Goal: Task Accomplishment & Management: Complete application form

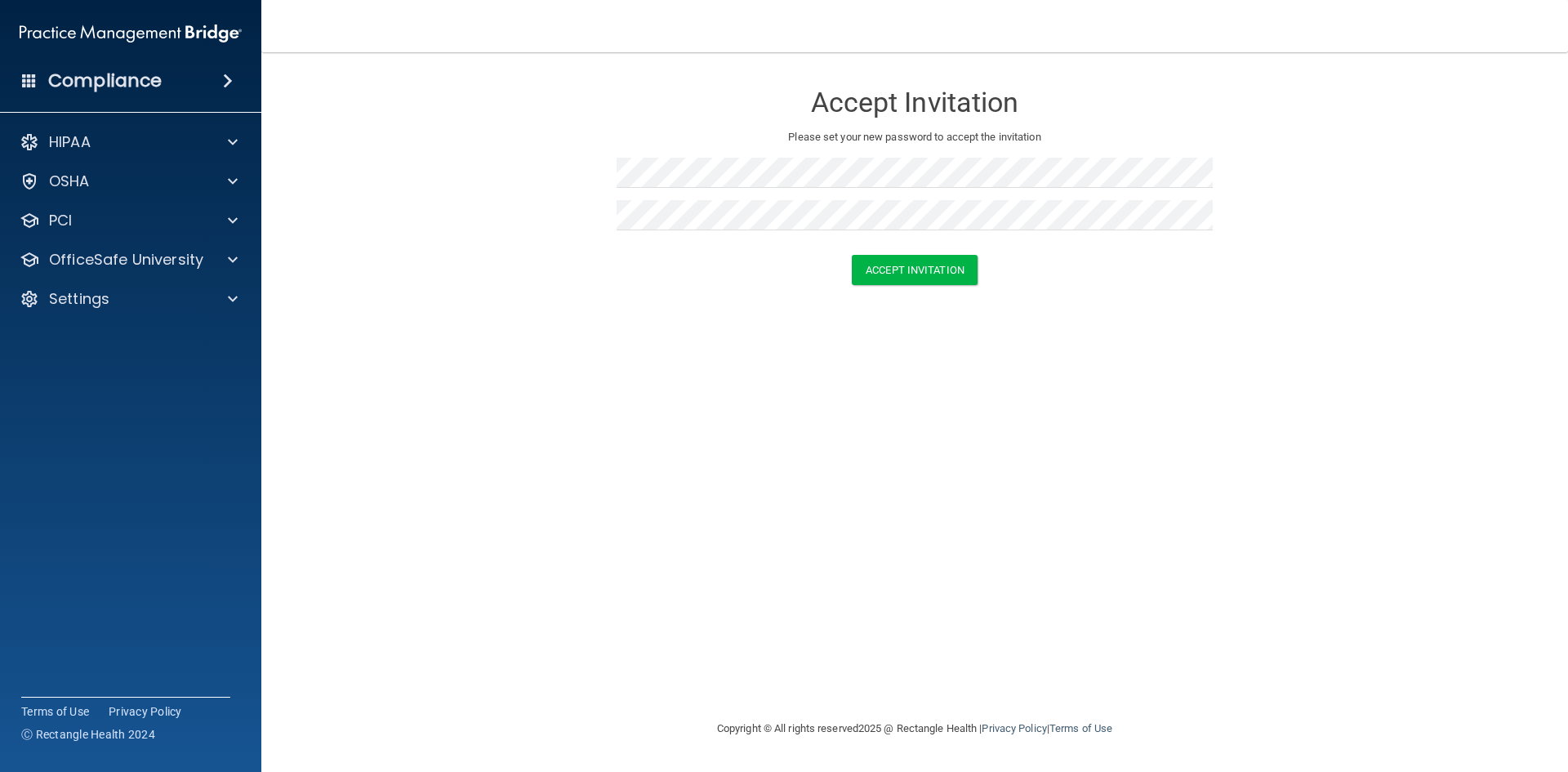
click at [1021, 332] on div "Accept Invitation Please set your new password to accept the invitation Accept …" at bounding box center [915, 385] width 1241 height 633
click at [926, 268] on button "Accept Invitation" at bounding box center [915, 270] width 126 height 31
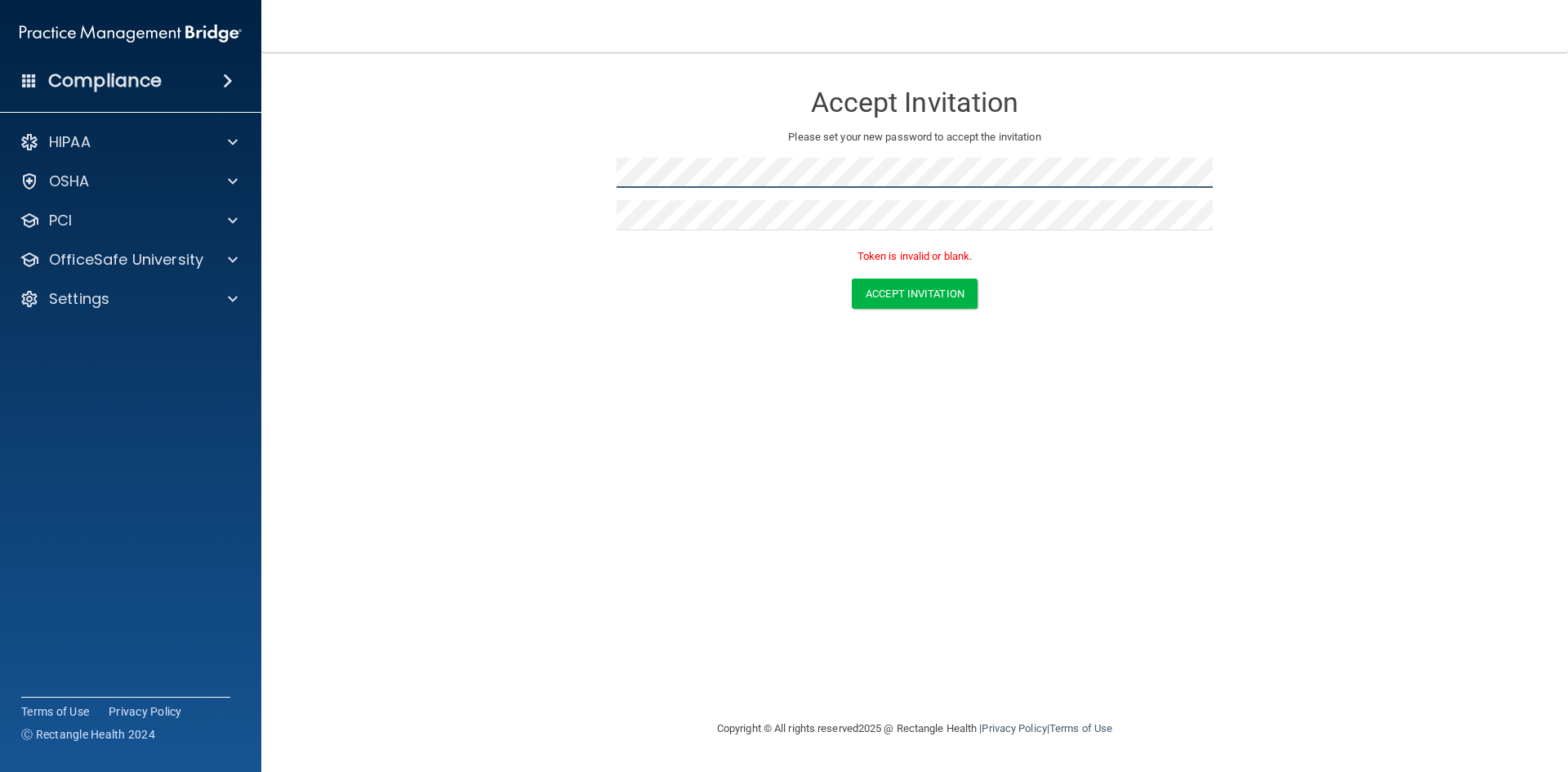
click at [591, 155] on form "Accept Invitation Please set your new password to accept the invitation Token i…" at bounding box center [915, 198] width 1241 height 260
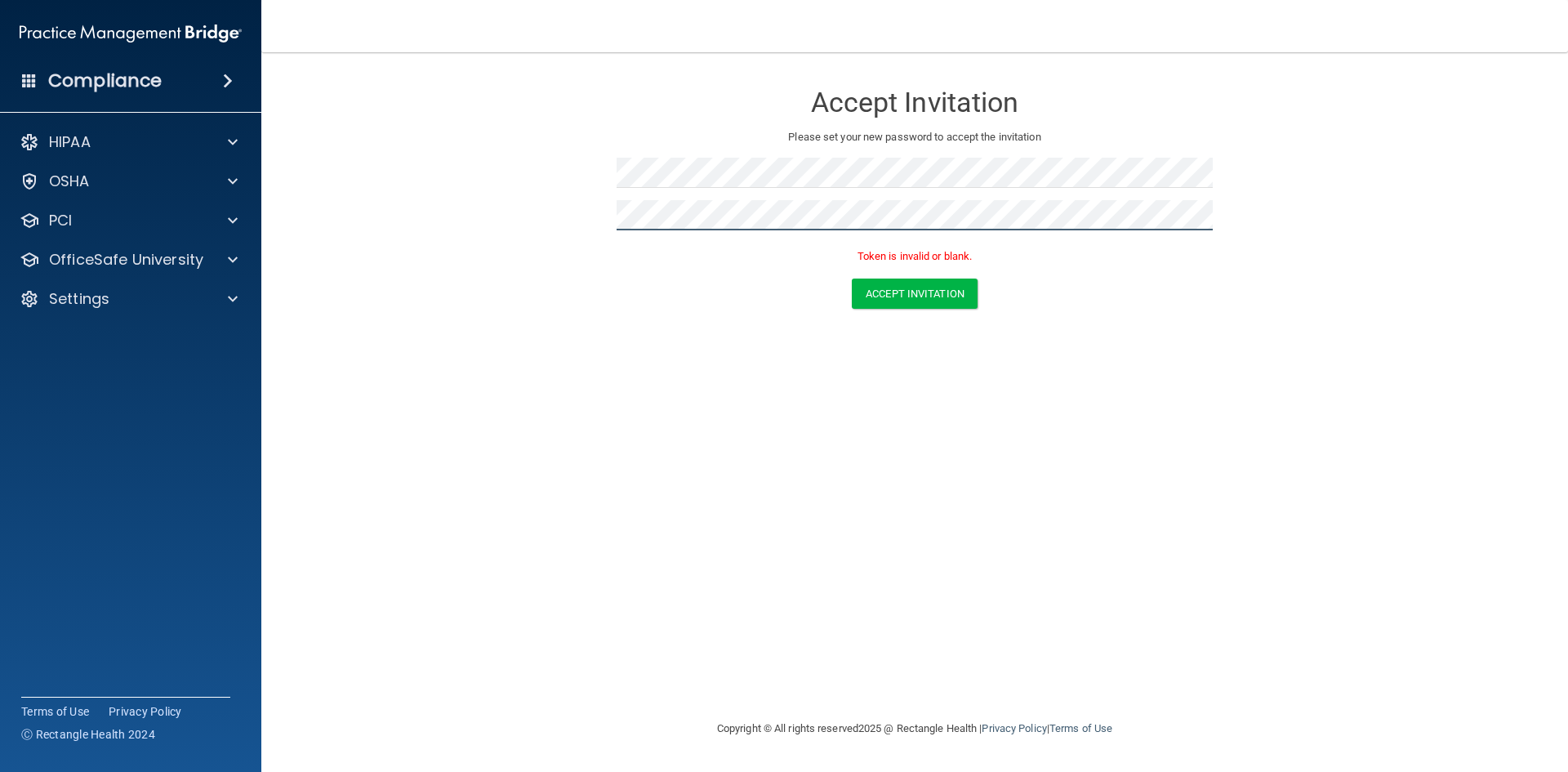
click at [495, 205] on form "Accept Invitation Please set your new password to accept the invitation Token i…" at bounding box center [915, 198] width 1241 height 260
click at [1054, 292] on div "Accept Invitation" at bounding box center [914, 294] width 1266 height 31
click at [906, 292] on button "Accept Invitation" at bounding box center [915, 294] width 126 height 31
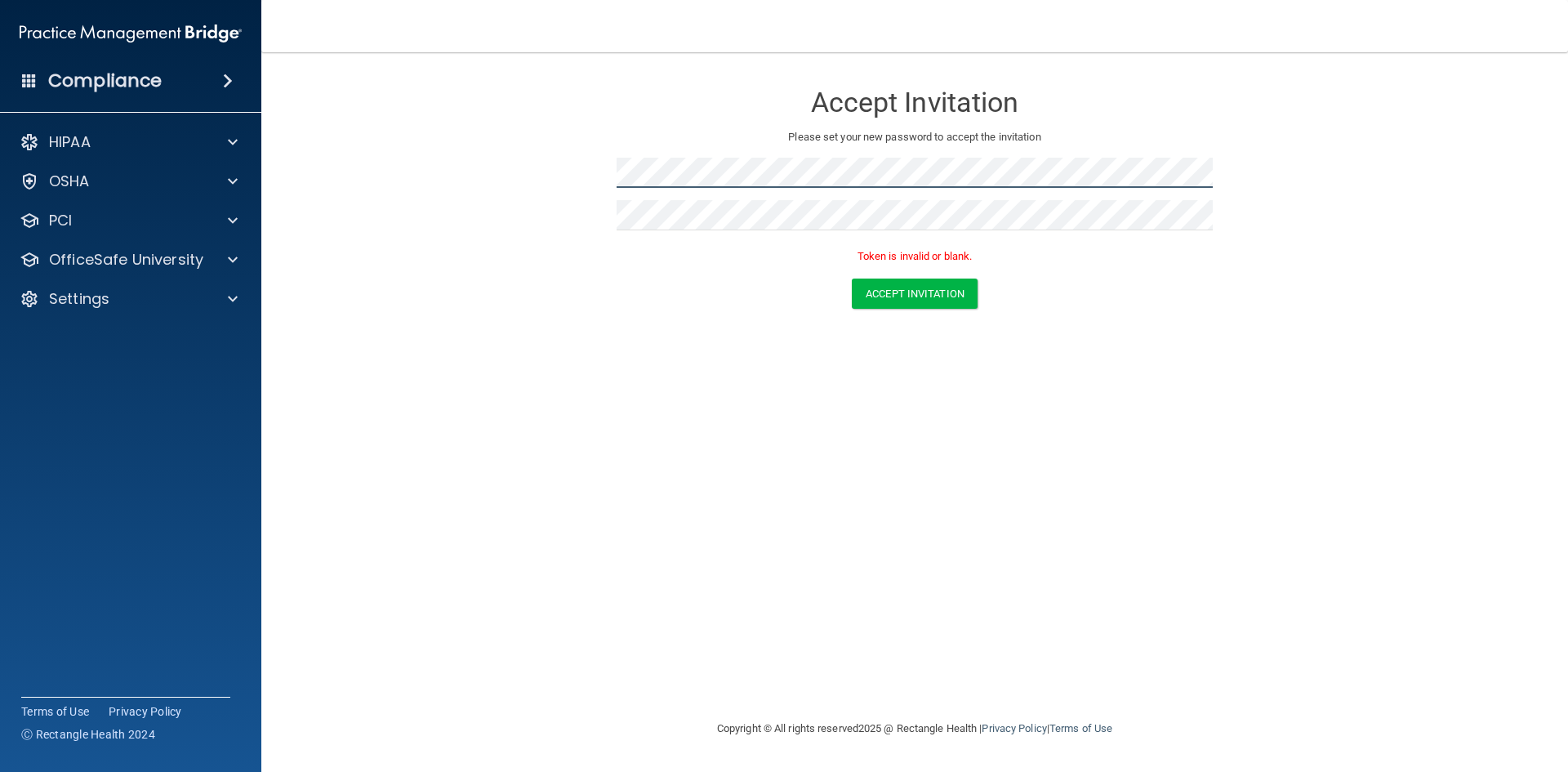
click at [444, 173] on form "Accept Invitation Please set your new password to accept the invitation Token i…" at bounding box center [915, 198] width 1241 height 260
click at [1126, 345] on div "Accept Invitation Please set your new password to accept the invitation Token i…" at bounding box center [915, 385] width 1241 height 633
click at [924, 290] on button "Accept Invitation" at bounding box center [915, 294] width 126 height 31
click at [1022, 327] on form "Accept Invitation Please set your new password to accept the invitation Token i…" at bounding box center [915, 198] width 1241 height 260
click at [920, 293] on button "Accept Invitation" at bounding box center [915, 294] width 126 height 31
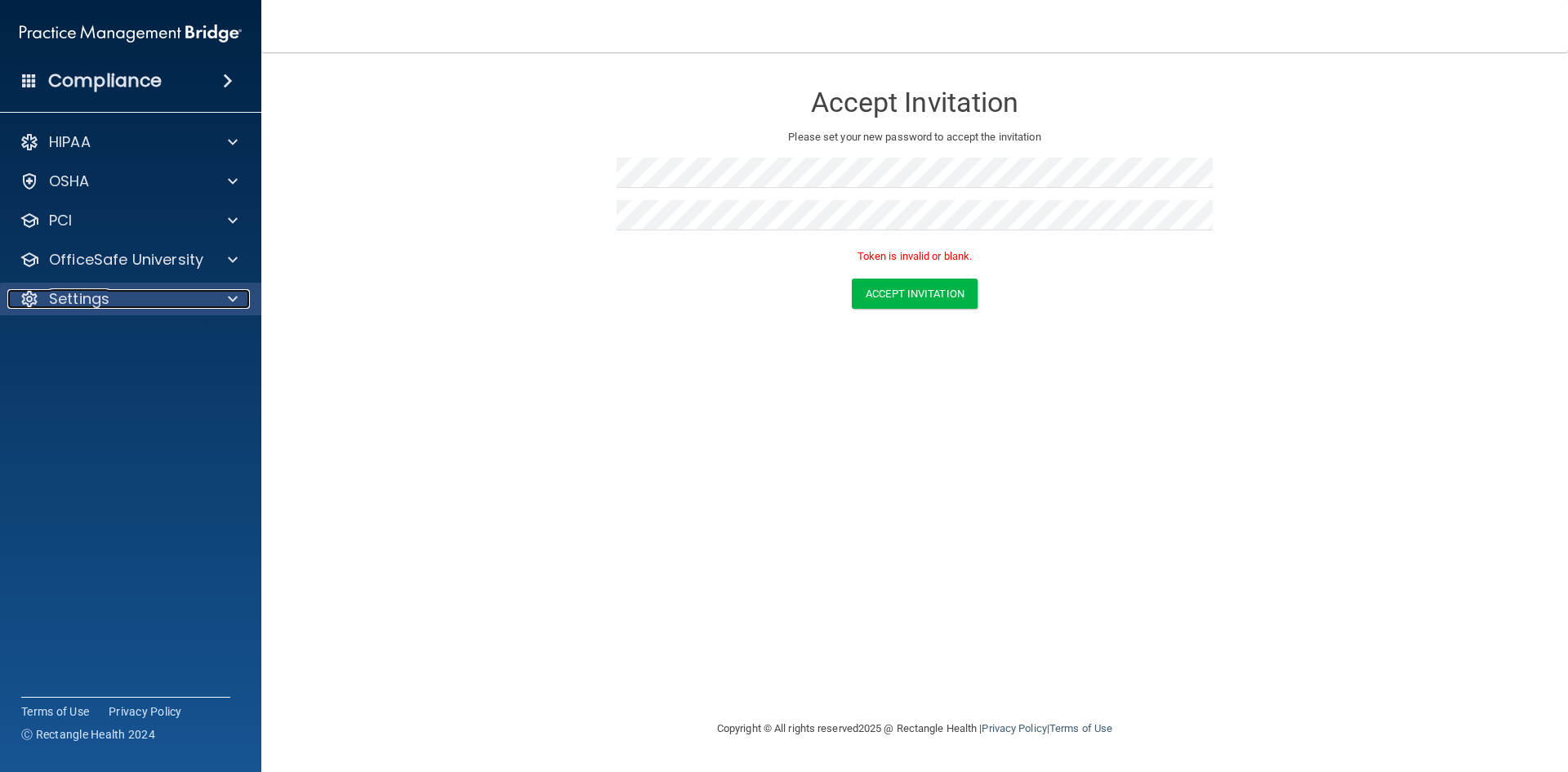
click at [230, 300] on span at bounding box center [232, 299] width 10 height 20
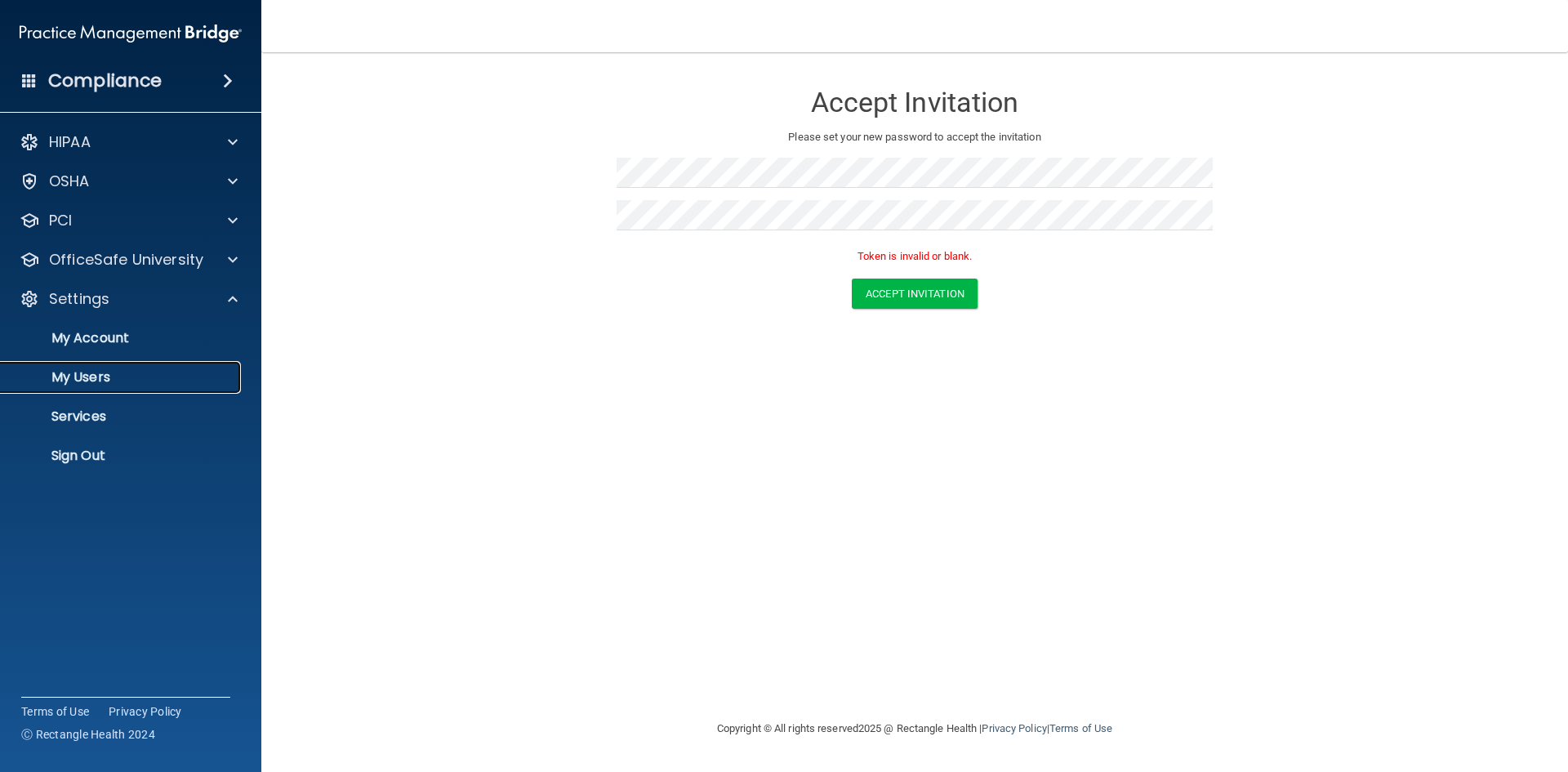
click at [97, 373] on p "My Users" at bounding box center [122, 377] width 223 height 16
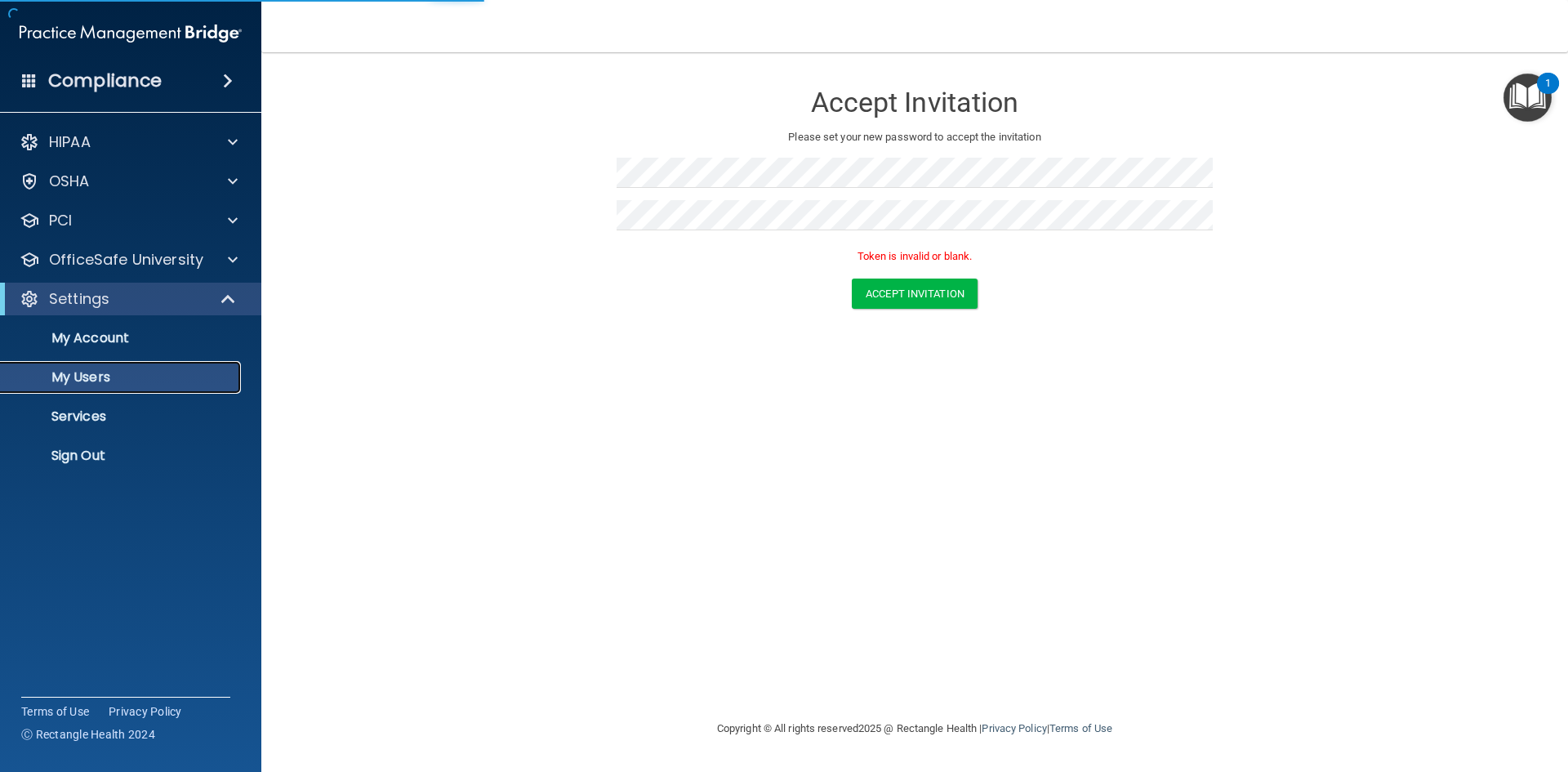
select select "20"
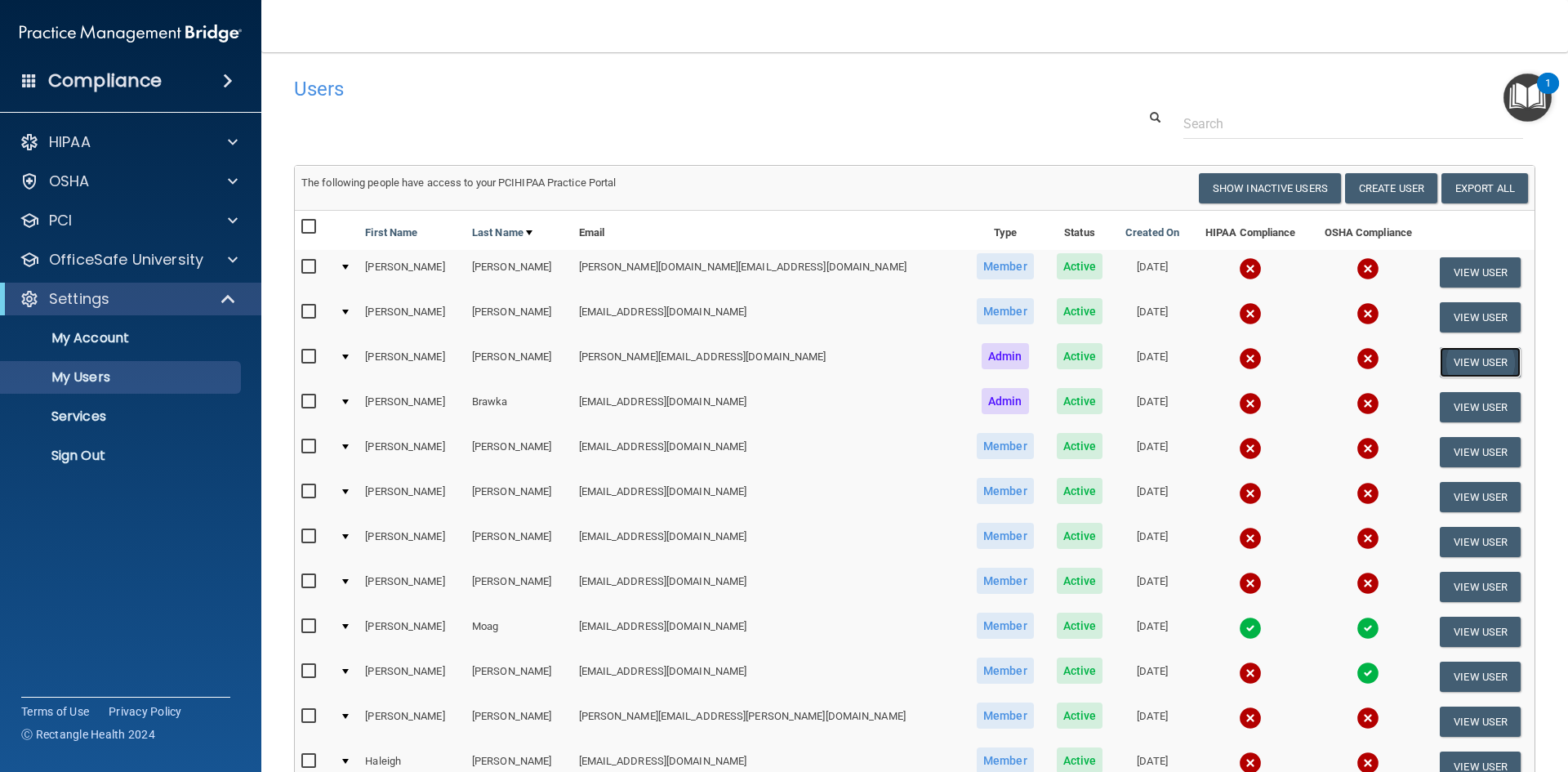
click at [1460, 362] on button "View User" at bounding box center [1480, 363] width 81 height 31
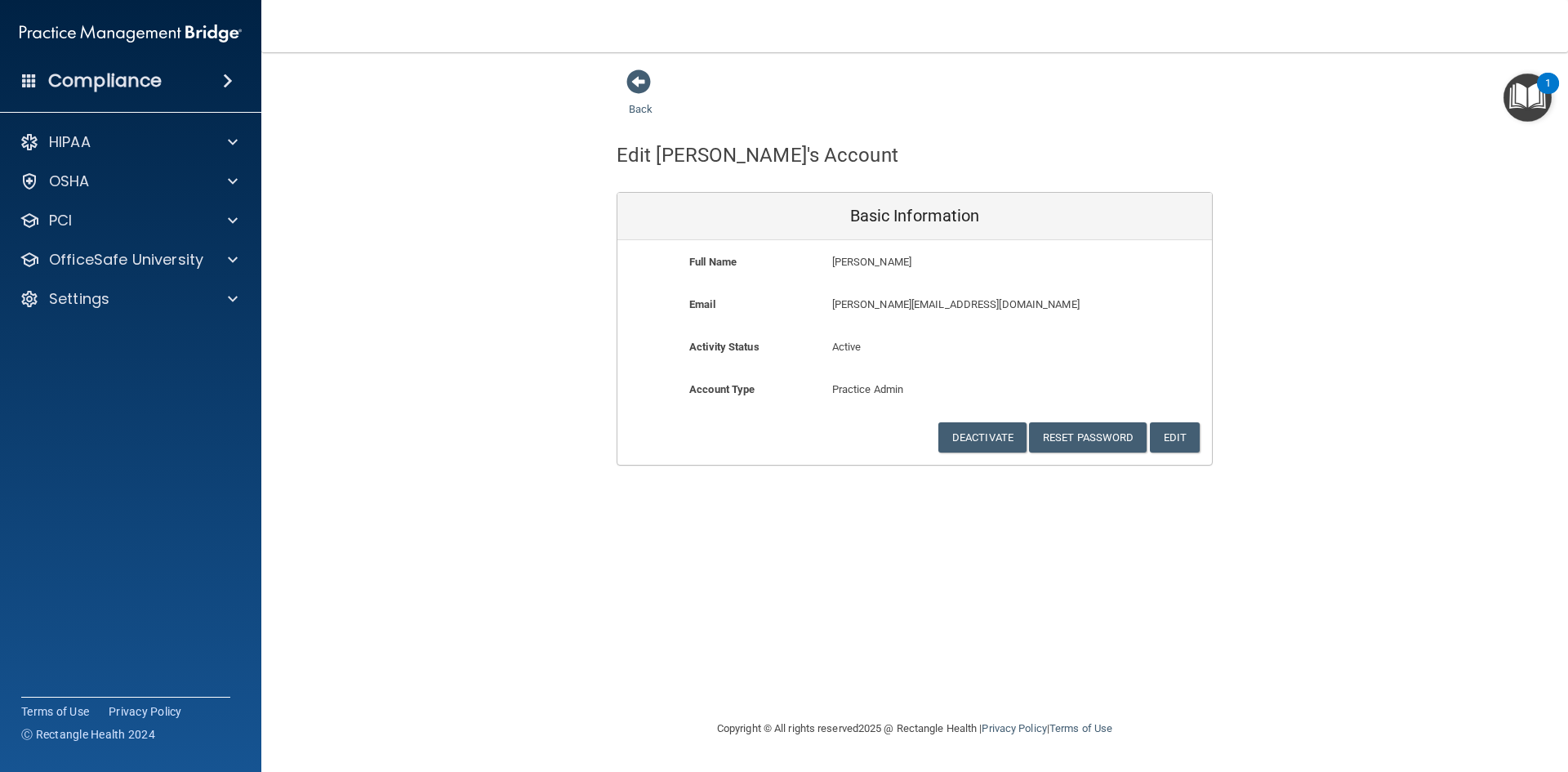
click at [526, 400] on div "Back Edit [PERSON_NAME]'s Account Basic Information Full Name [PERSON_NAME] [PE…" at bounding box center [915, 266] width 1241 height 397
click at [233, 140] on span at bounding box center [232, 142] width 10 height 20
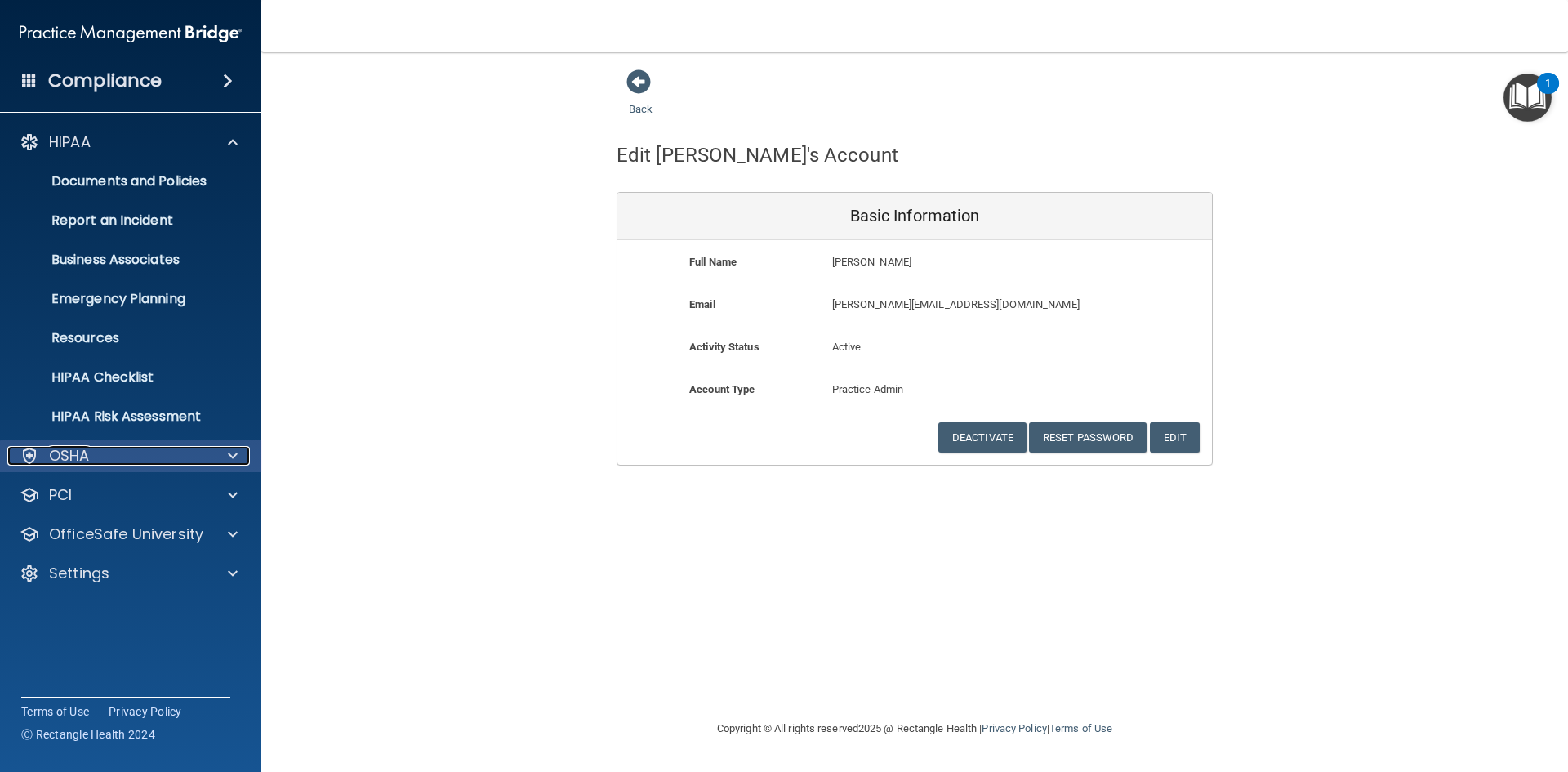
click at [228, 457] on span at bounding box center [232, 456] width 10 height 20
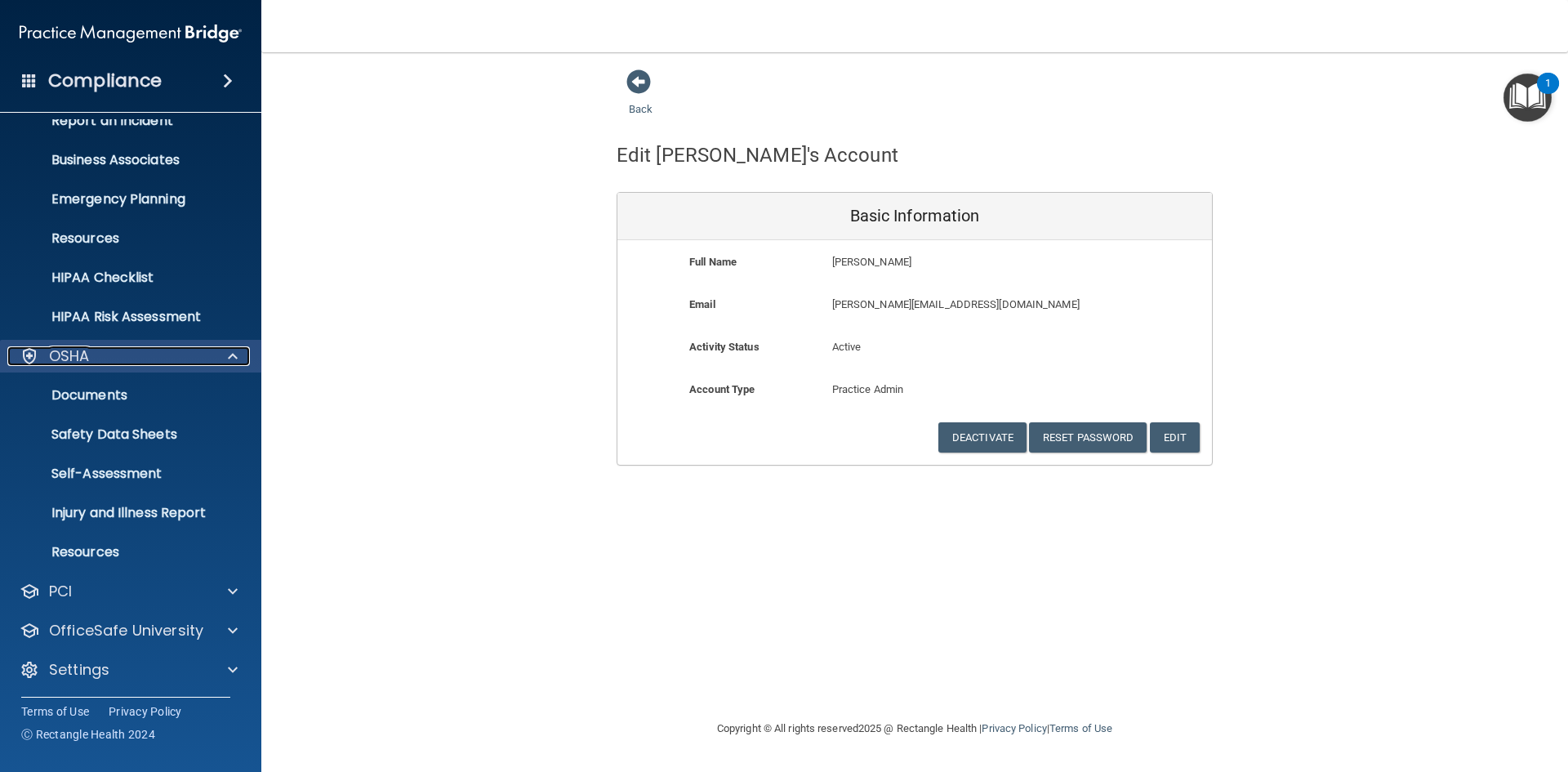
scroll to position [102, 0]
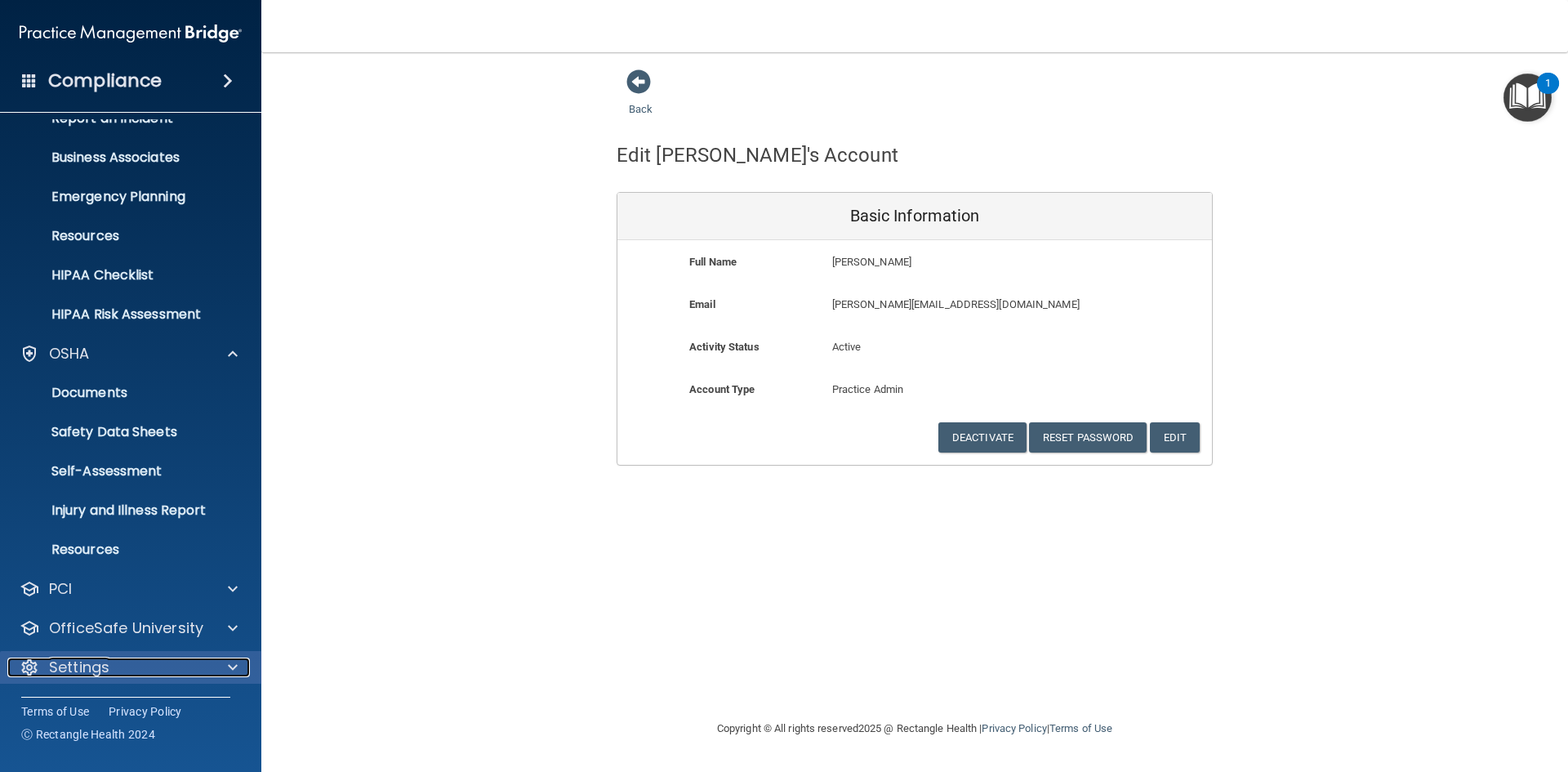
click at [226, 668] on div at bounding box center [229, 668] width 40 height 20
click at [231, 665] on span at bounding box center [232, 668] width 10 height 20
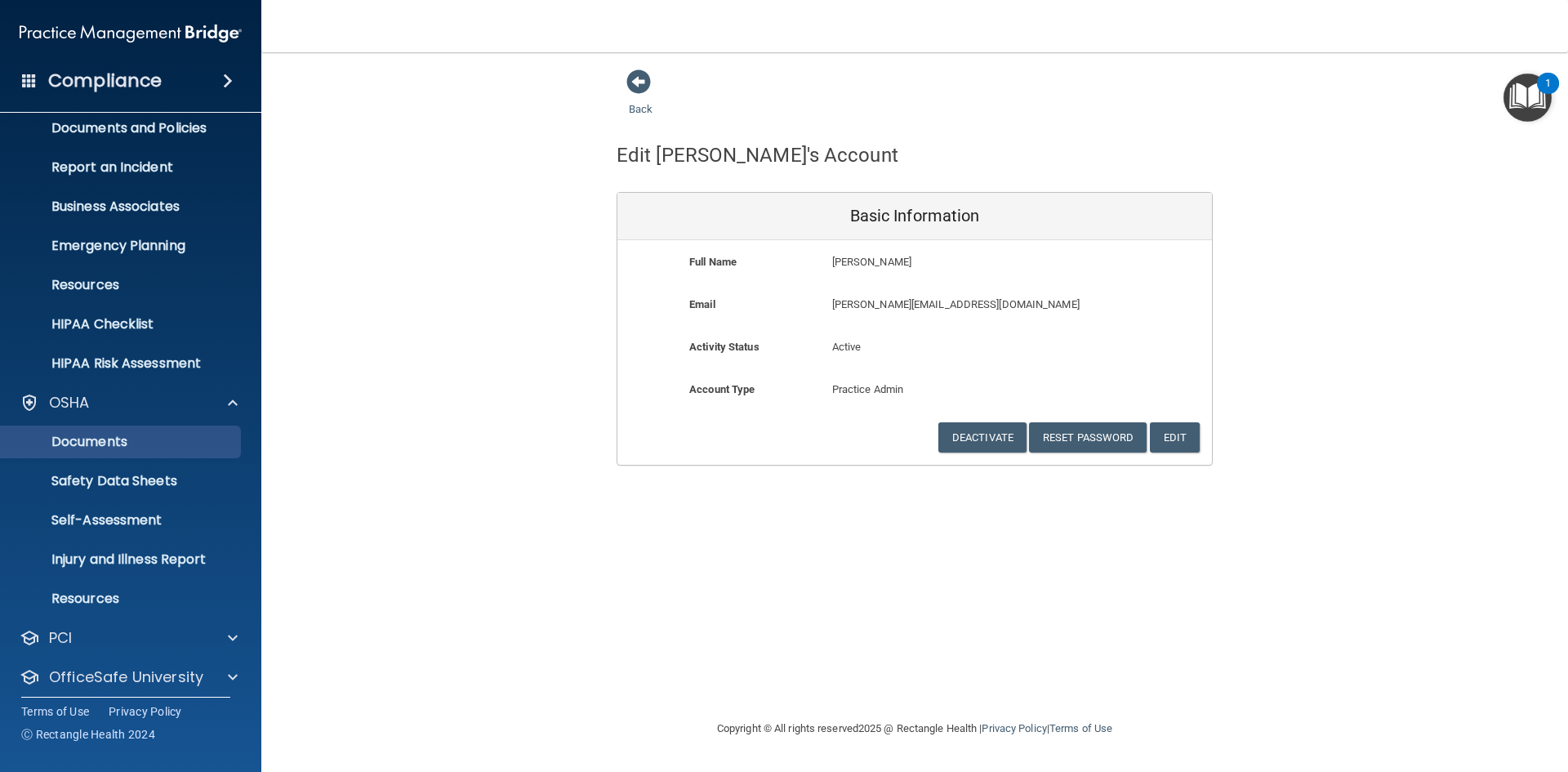
scroll to position [0, 0]
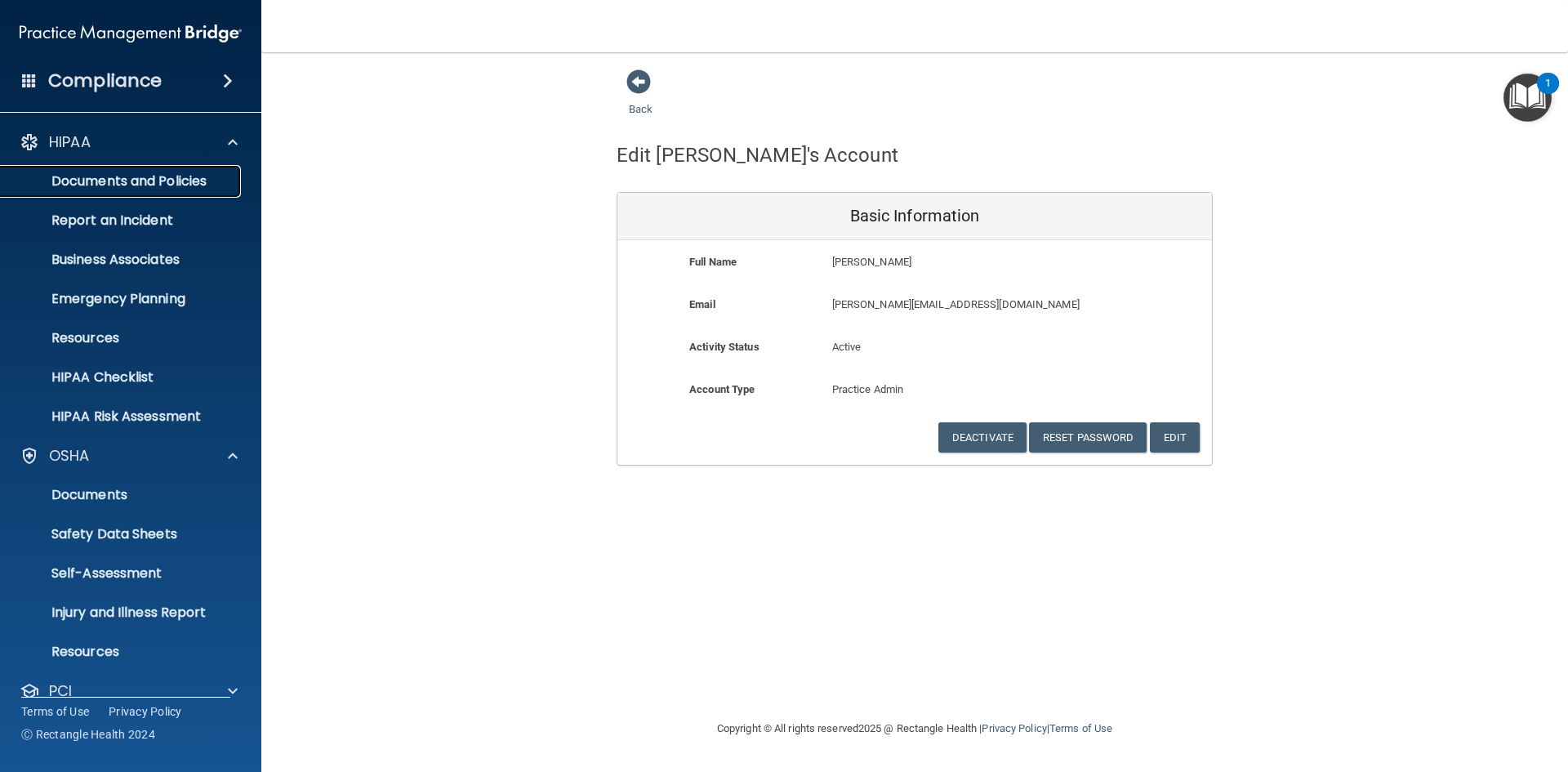
click at [158, 176] on p "Documents and Policies" at bounding box center [122, 181] width 223 height 16
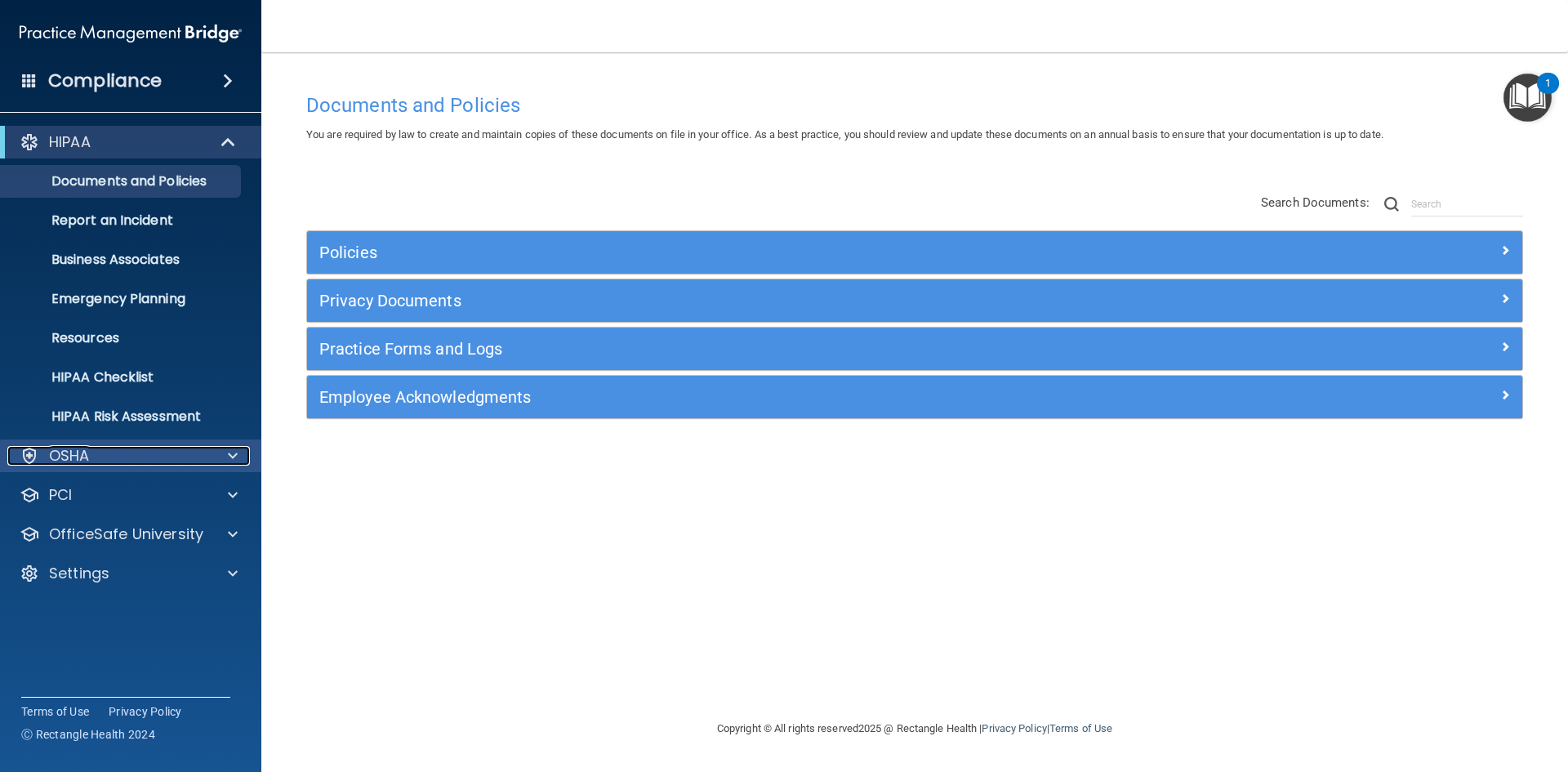
click at [229, 453] on span at bounding box center [232, 456] width 10 height 20
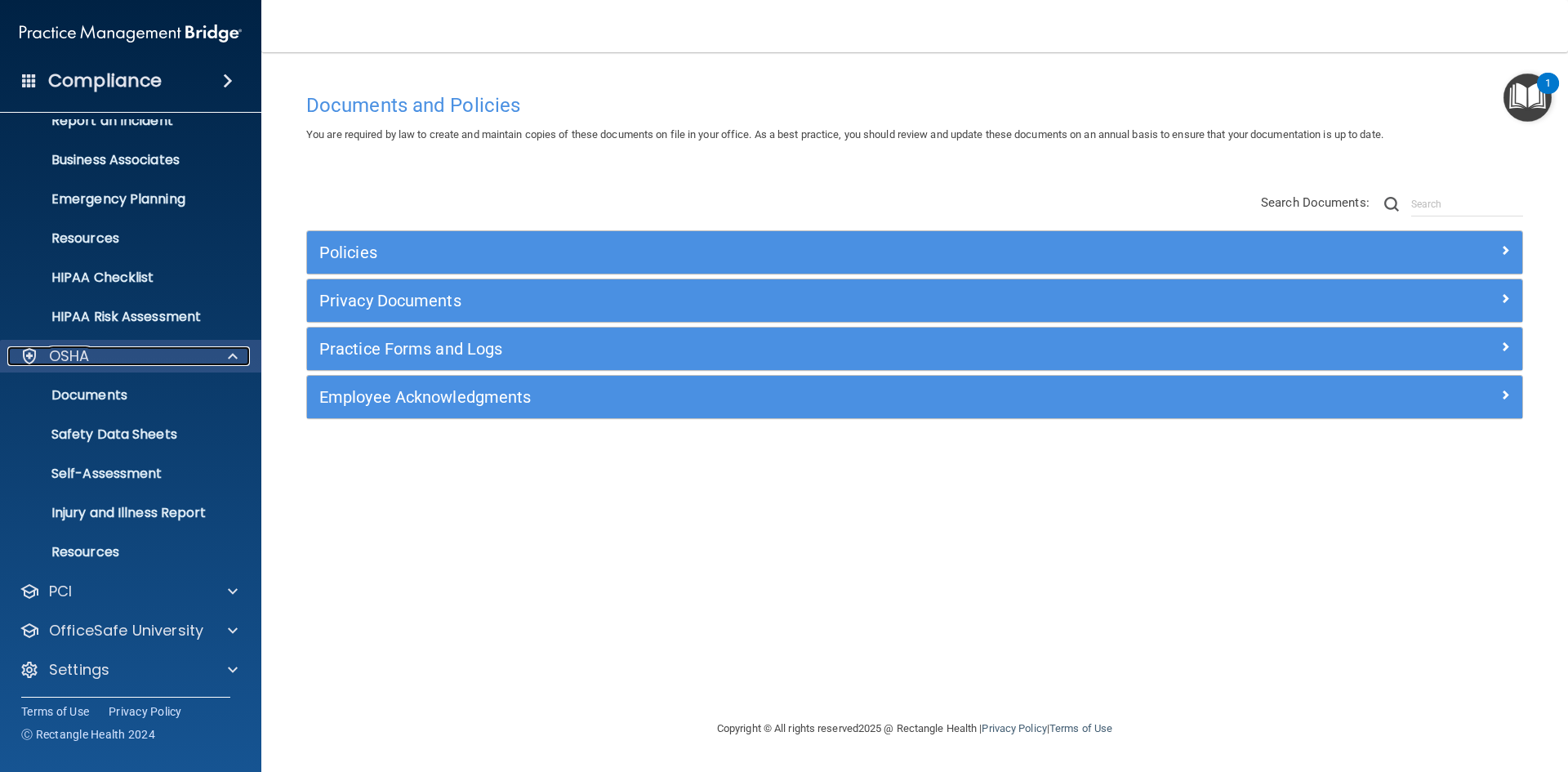
scroll to position [102, 0]
click at [92, 346] on div "OSHA" at bounding box center [108, 354] width 202 height 20
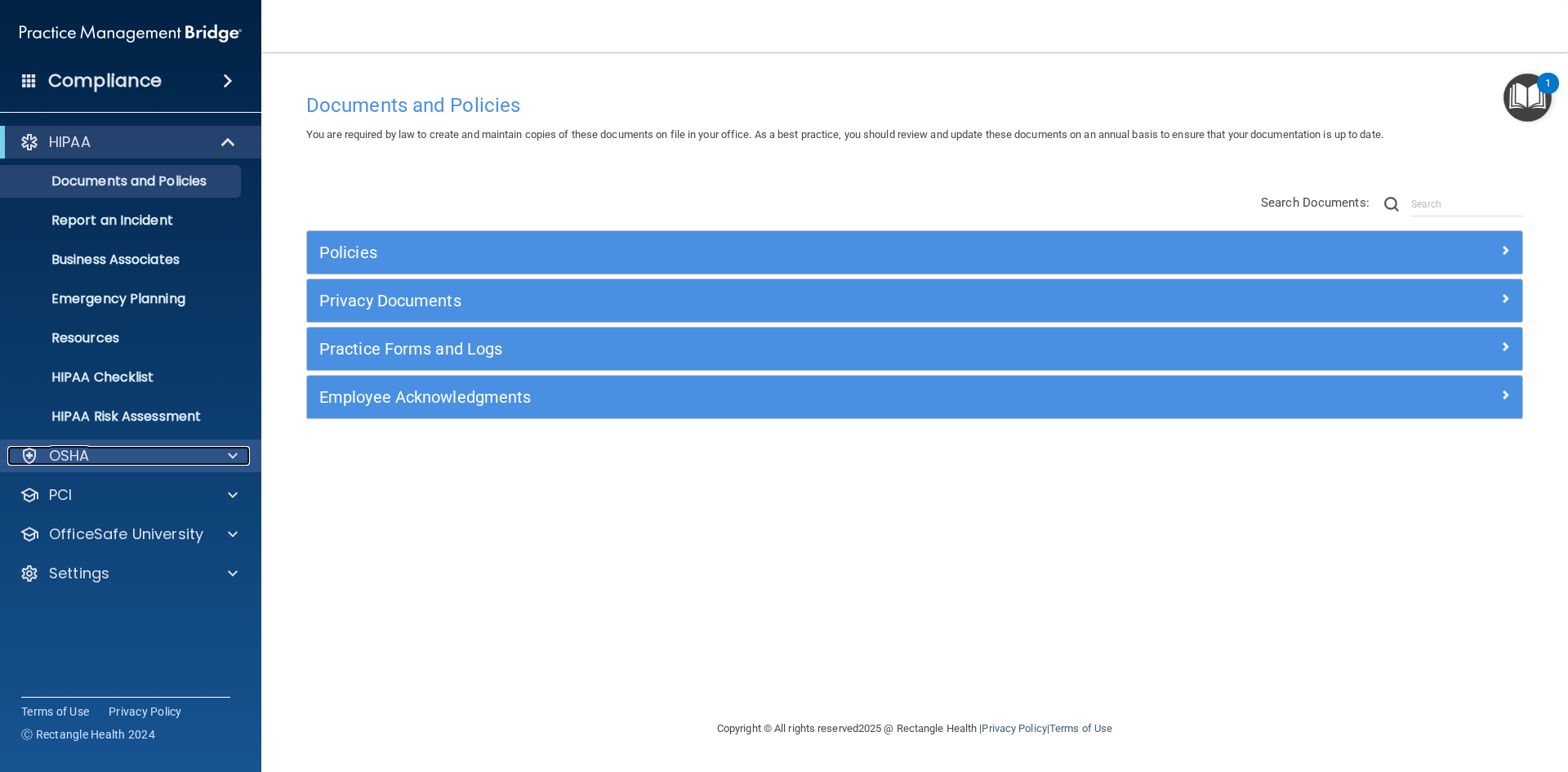
scroll to position [0, 0]
click at [229, 455] on span at bounding box center [232, 456] width 10 height 20
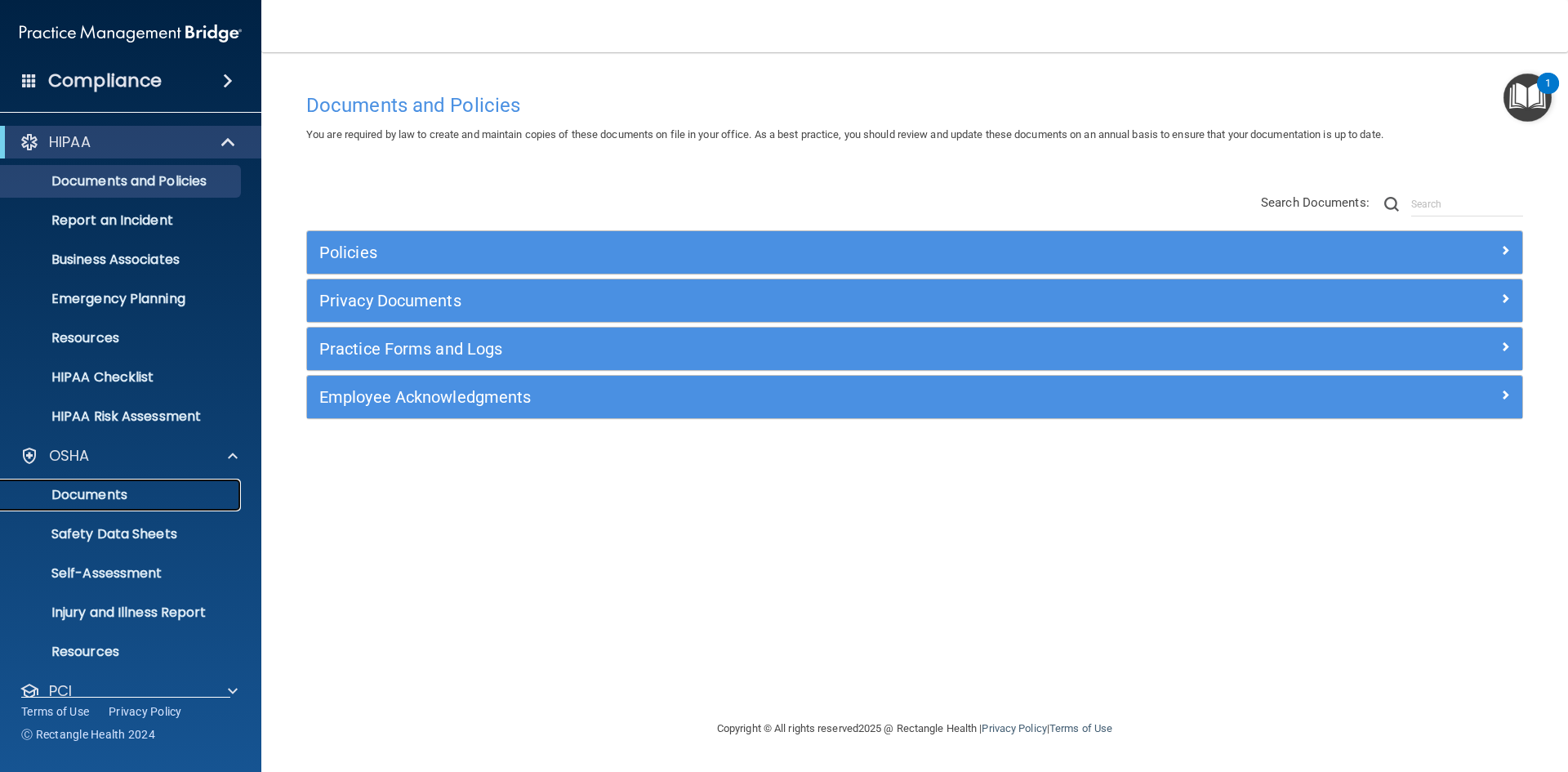
click at [118, 489] on p "Documents" at bounding box center [122, 495] width 223 height 16
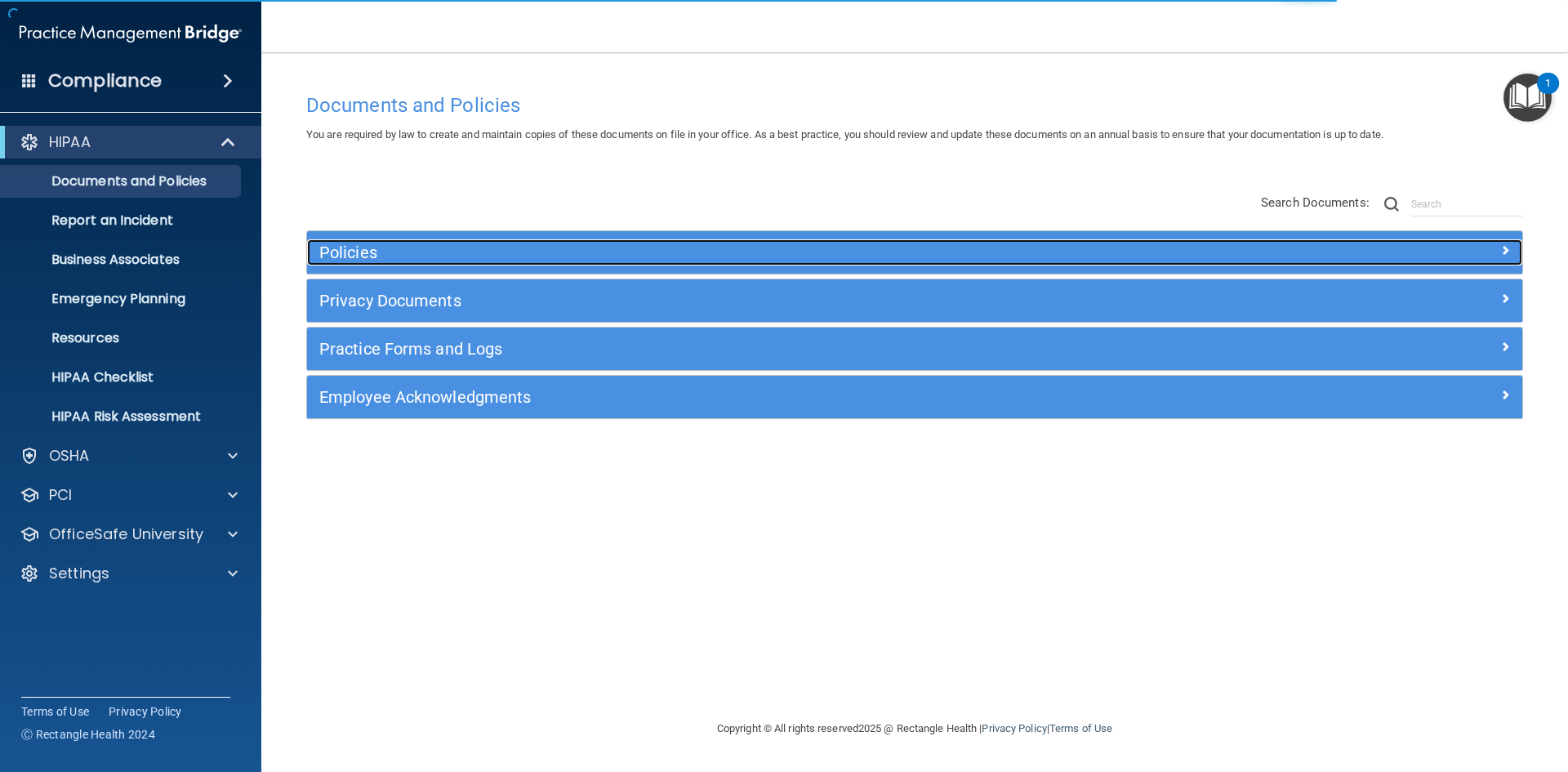
click at [1384, 238] on div "Policies" at bounding box center [914, 252] width 1215 height 42
click at [1394, 253] on div at bounding box center [1370, 249] width 304 height 20
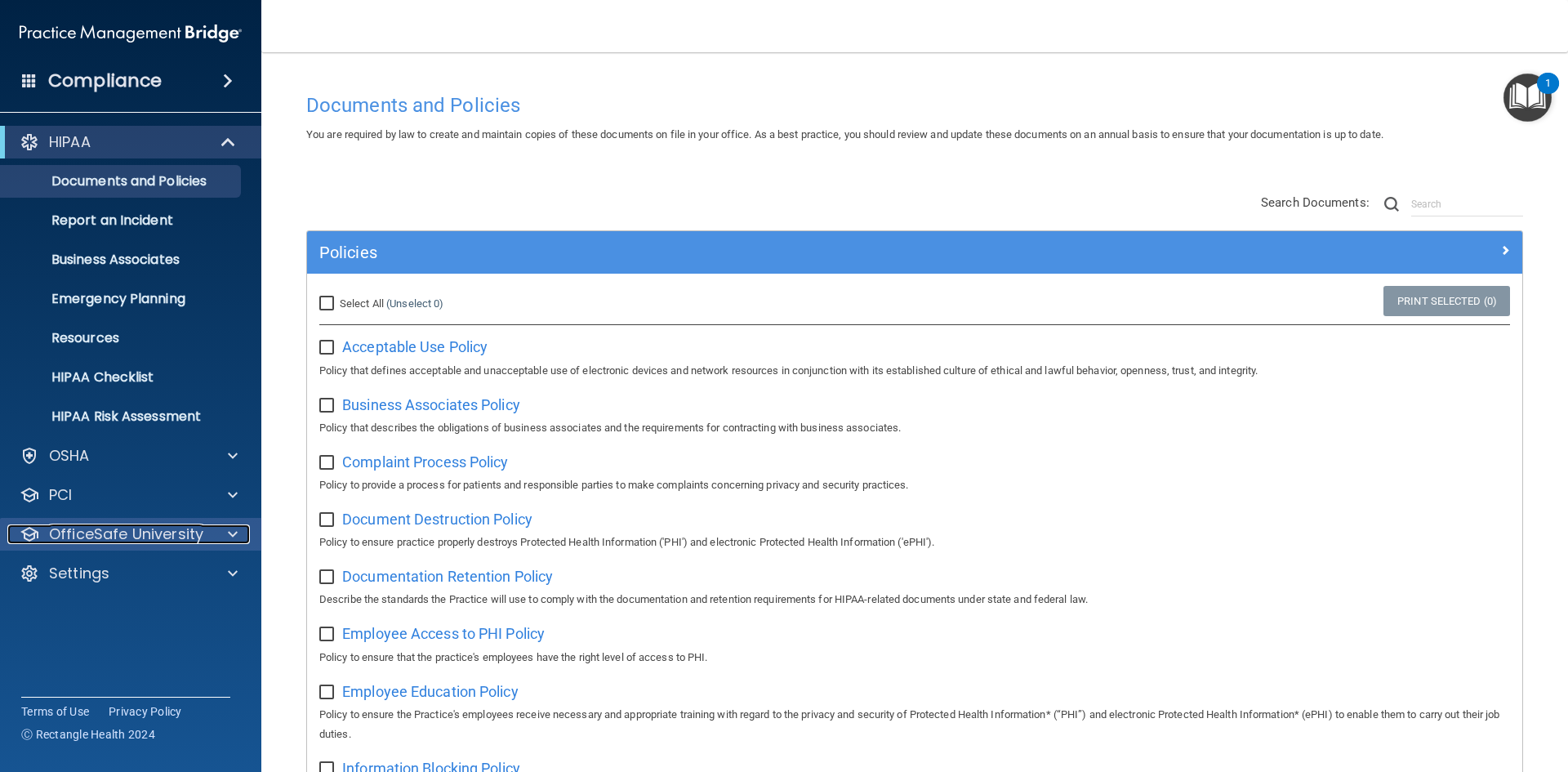
click at [233, 527] on span at bounding box center [232, 534] width 10 height 20
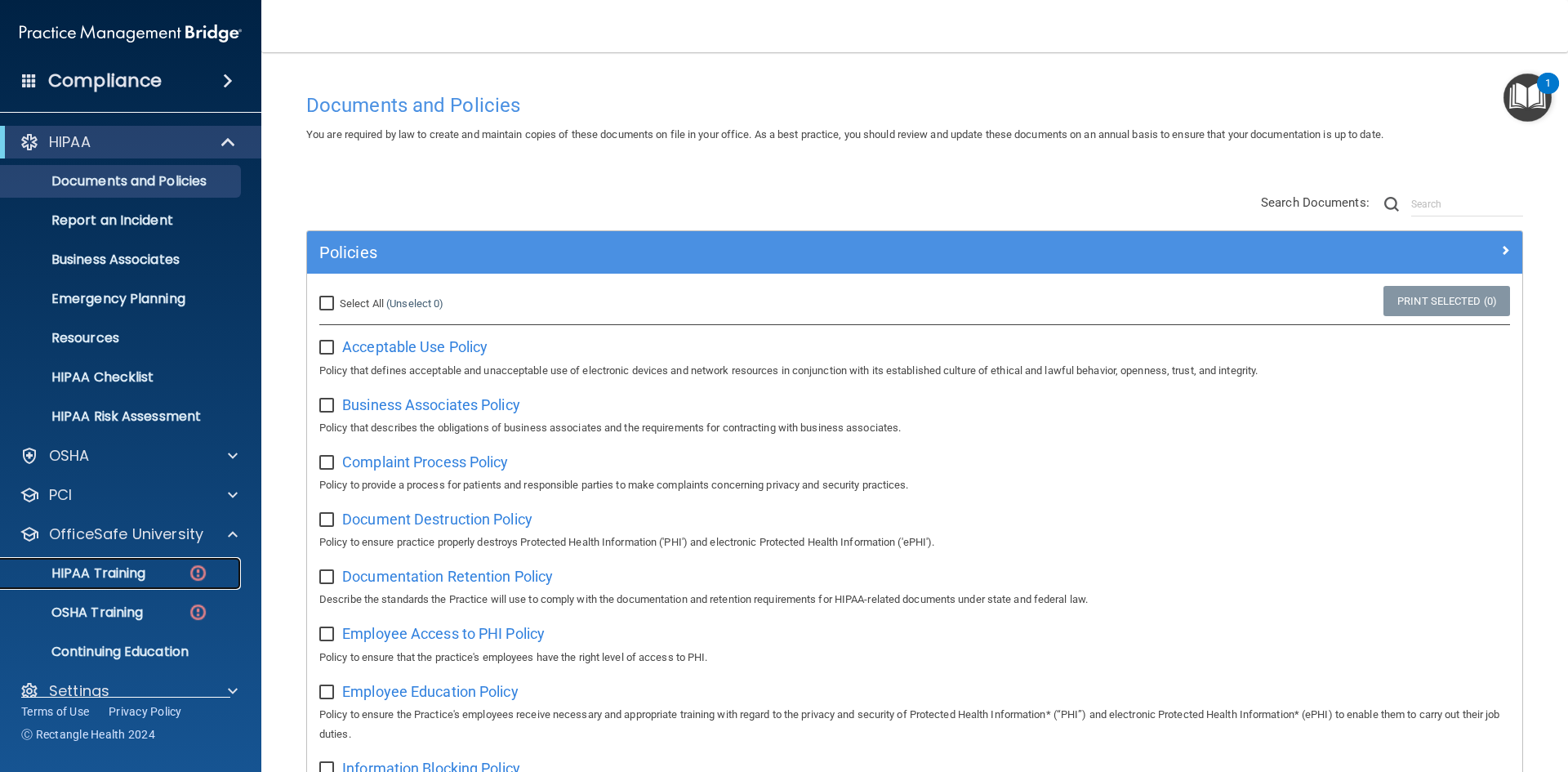
click at [125, 572] on p "HIPAA Training" at bounding box center [78, 573] width 135 height 16
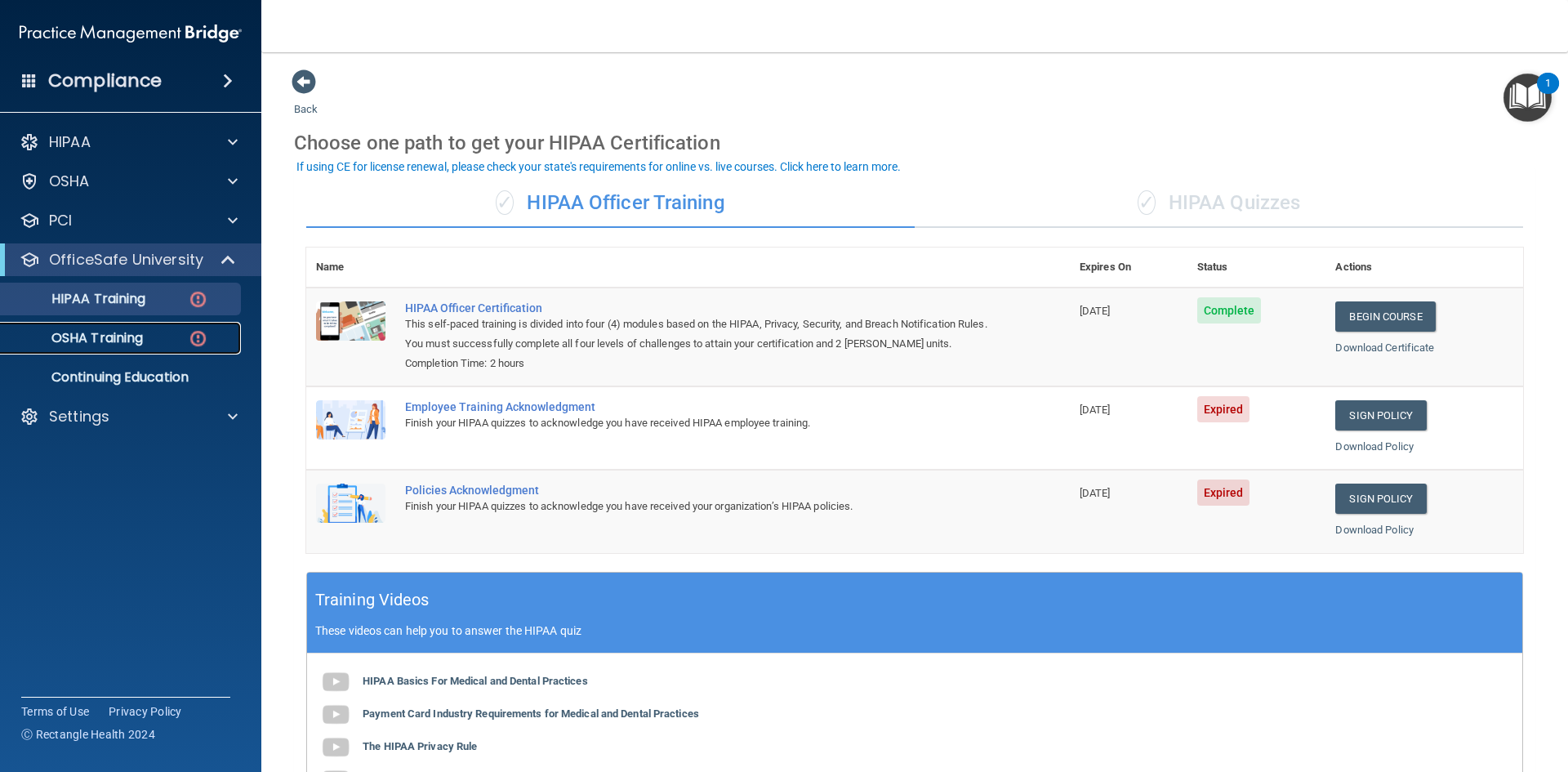
click at [86, 338] on p "OSHA Training" at bounding box center [76, 338] width 132 height 16
